Goal: Find specific page/section: Find specific page/section

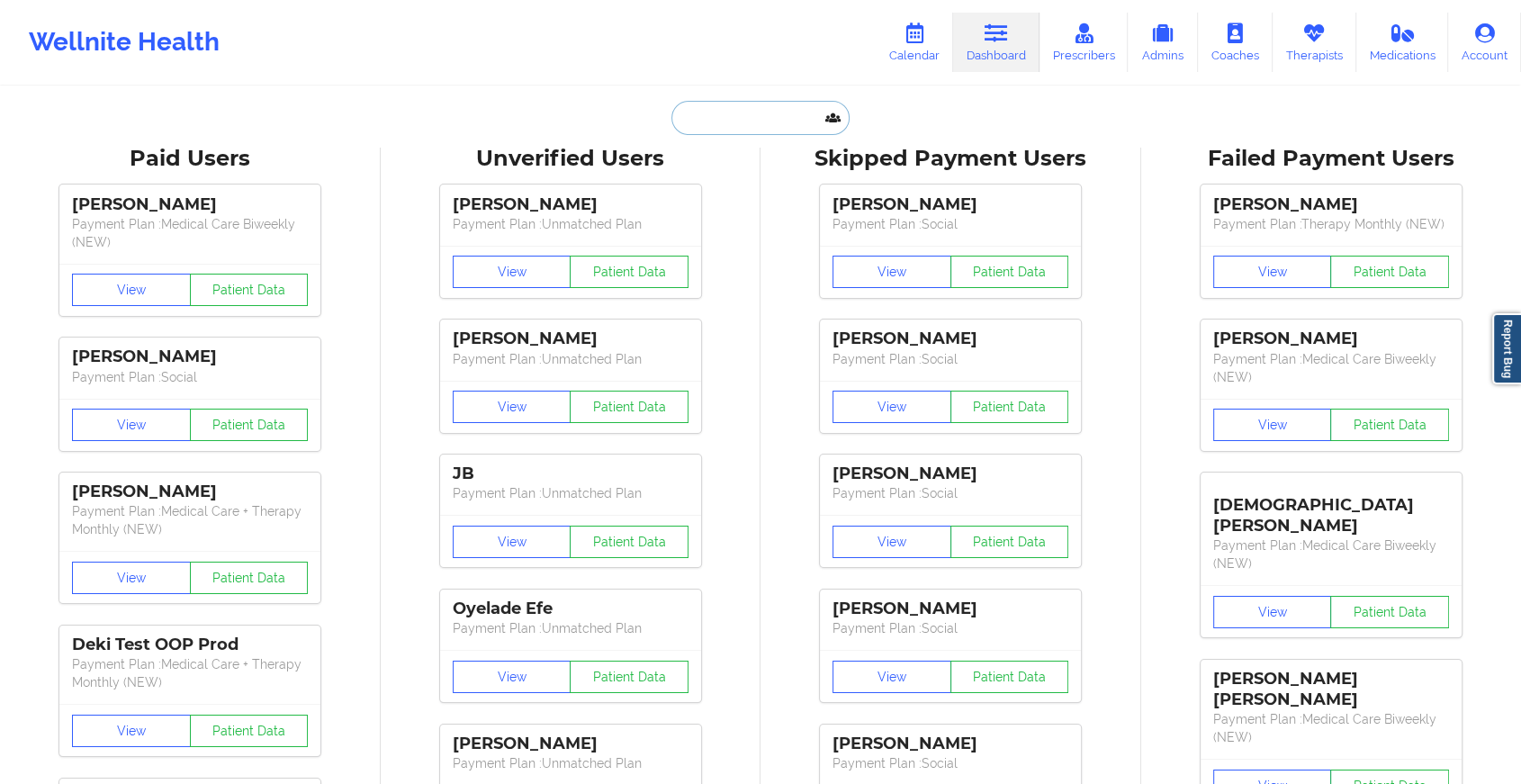
click at [701, 115] on input "text" at bounding box center [760, 118] width 178 height 34
paste input "[EMAIL_ADDRESS][DOMAIN_NAME]"
type input "[EMAIL_ADDRESS][DOMAIN_NAME]"
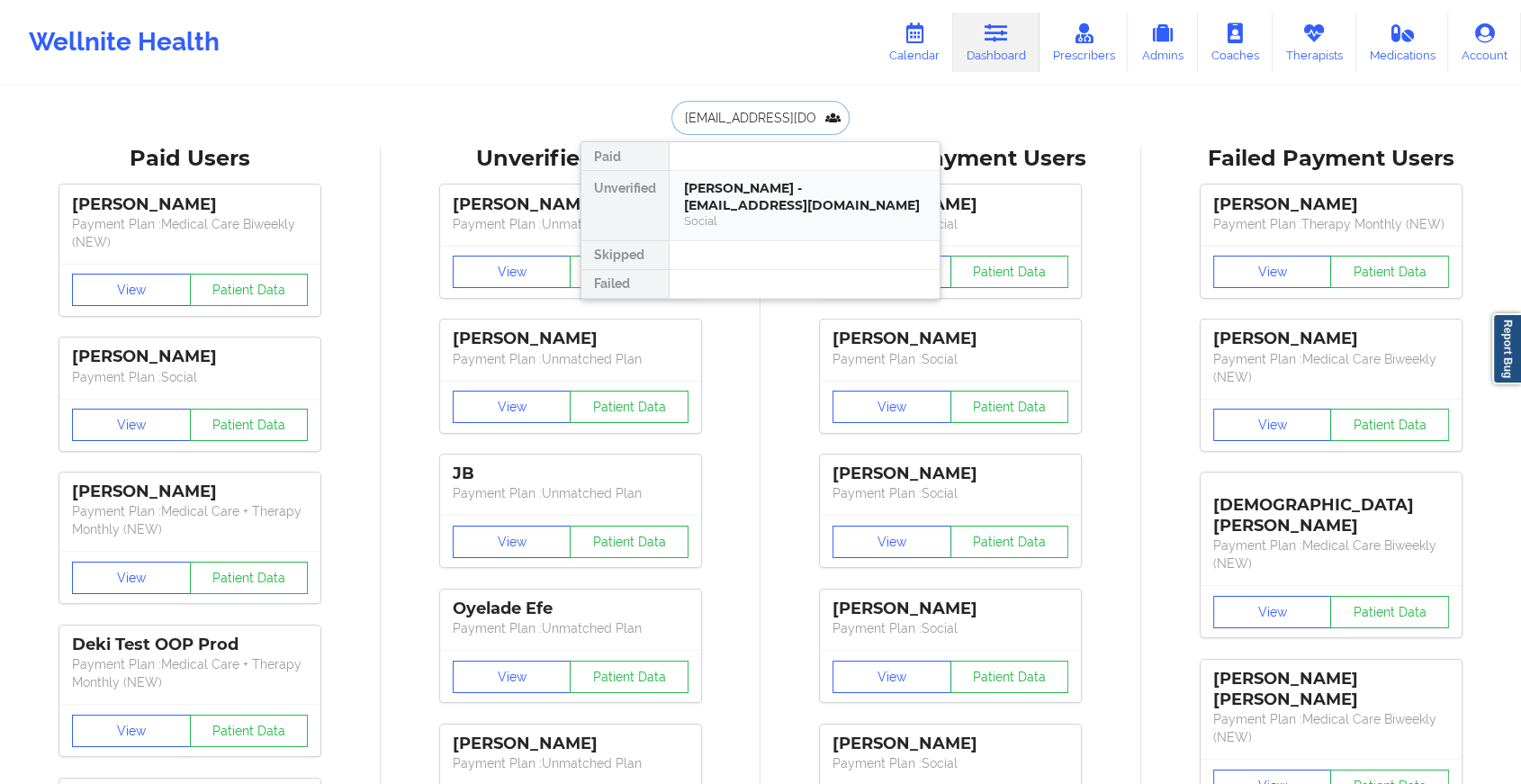
click at [726, 180] on div "[PERSON_NAME] - [EMAIL_ADDRESS][DOMAIN_NAME]" at bounding box center [805, 196] width 241 height 33
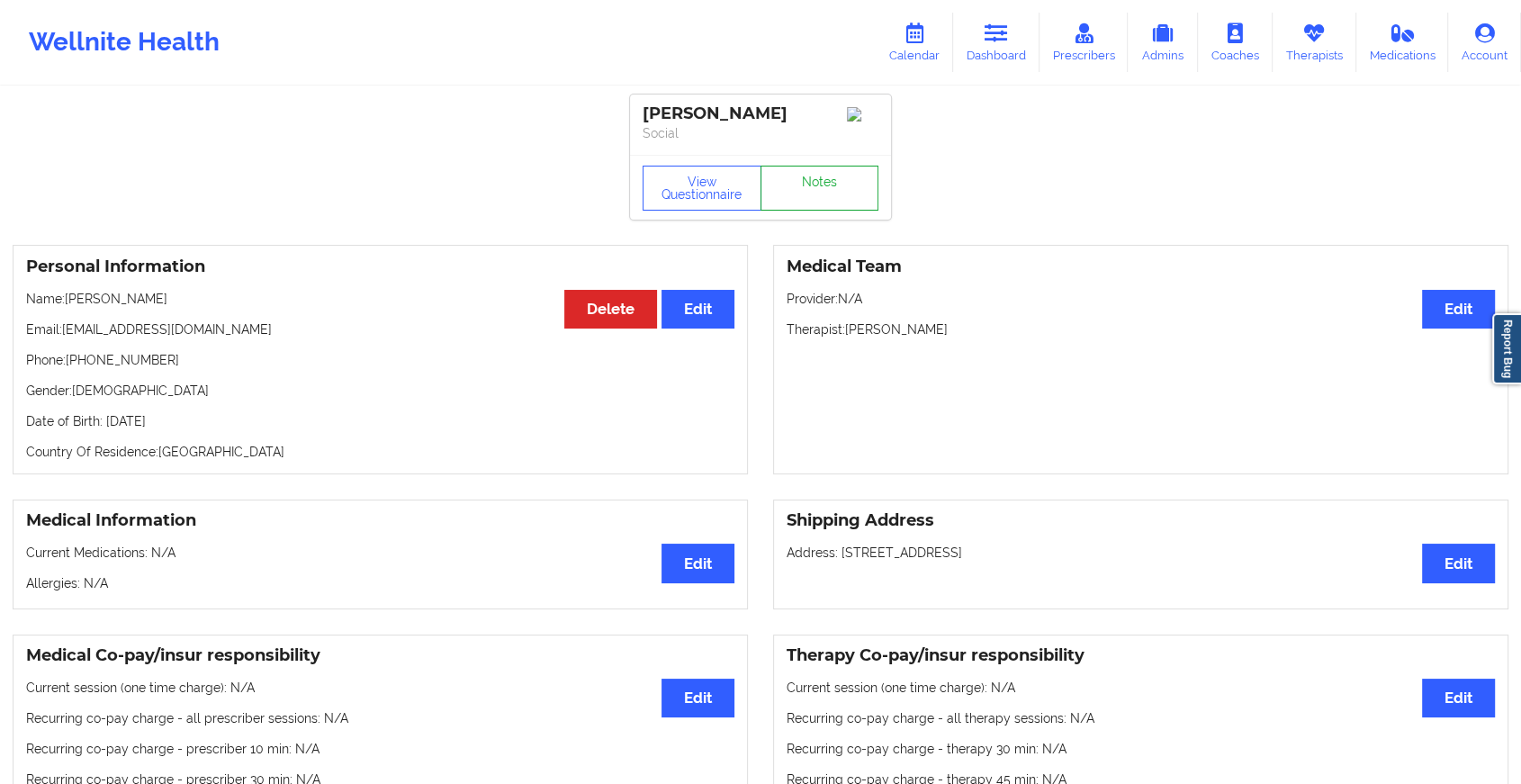
click at [811, 183] on link "Notes" at bounding box center [819, 188] width 119 height 45
